Goal: Transaction & Acquisition: Book appointment/travel/reservation

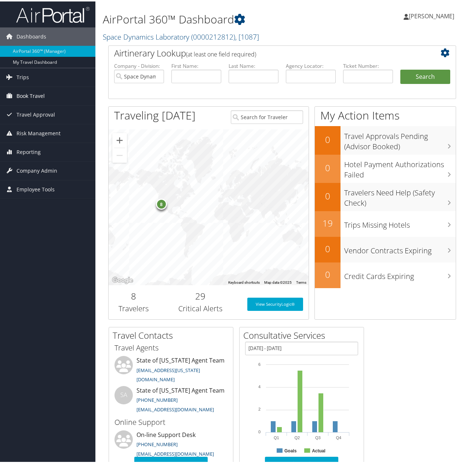
click at [33, 91] on span "Book Travel" at bounding box center [31, 95] width 28 height 18
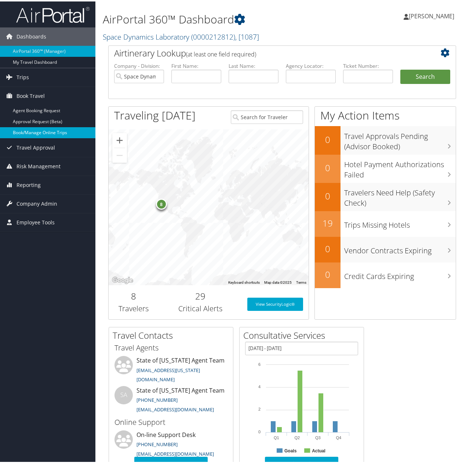
click at [42, 129] on link "Book/Manage Online Trips" at bounding box center [47, 131] width 95 height 11
